Goal: Task Accomplishment & Management: Use online tool/utility

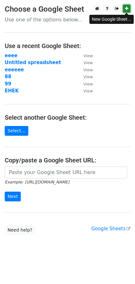
click at [129, 12] on link at bounding box center [126, 9] width 7 height 8
click at [20, 131] on link "Select..." at bounding box center [17, 131] width 24 height 10
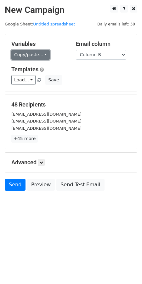
click at [43, 58] on link "Copy/paste..." at bounding box center [30, 55] width 38 height 10
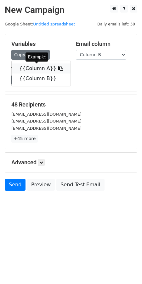
click at [58, 69] on icon at bounding box center [60, 68] width 5 height 5
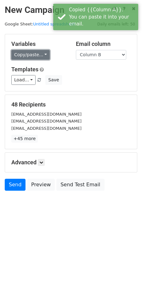
click at [42, 54] on link "Copy/paste..." at bounding box center [30, 55] width 38 height 10
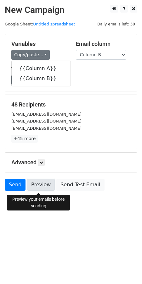
click at [39, 184] on link "Preview" at bounding box center [41, 185] width 28 height 12
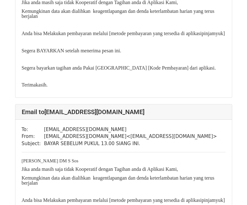
scroll to position [126, 0]
